Goal: Task Accomplishment & Management: Use online tool/utility

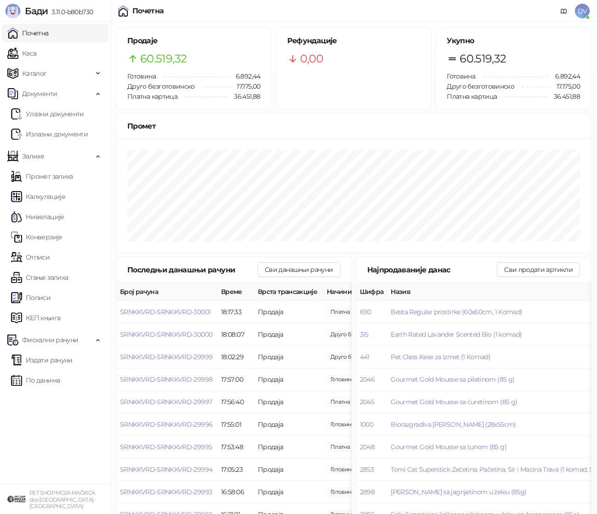
click at [36, 51] on link "Каса" at bounding box center [21, 53] width 29 height 18
click at [49, 34] on link "Почетна" at bounding box center [27, 33] width 41 height 18
click at [153, 312] on span "SRNKKVRD-SRNKKVRD-30010" at bounding box center [165, 312] width 91 height 8
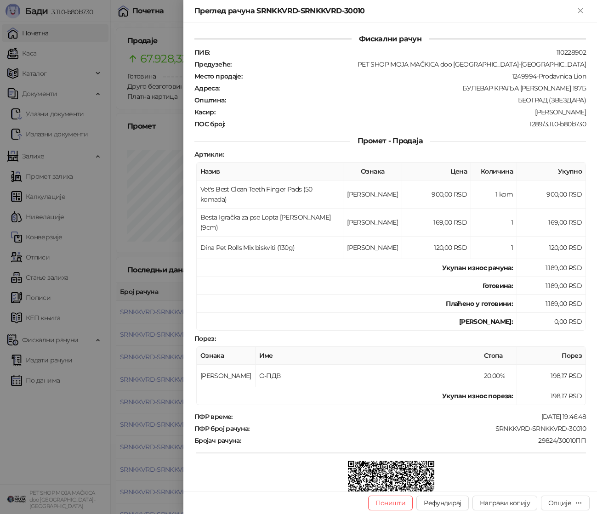
click at [130, 327] on div at bounding box center [298, 257] width 597 height 514
